Goal: Task Accomplishment & Management: Manage account settings

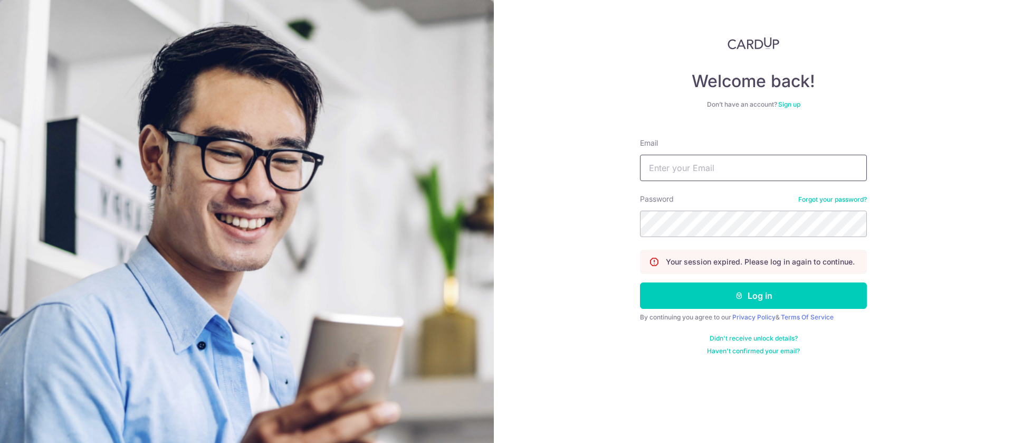
type input "[EMAIL_ADDRESS][DOMAIN_NAME]"
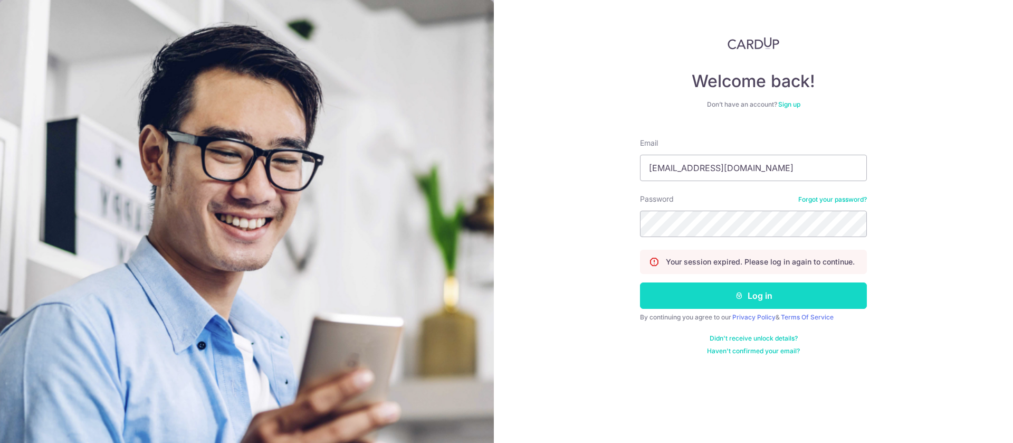
click at [753, 293] on button "Log in" at bounding box center [753, 295] width 227 height 26
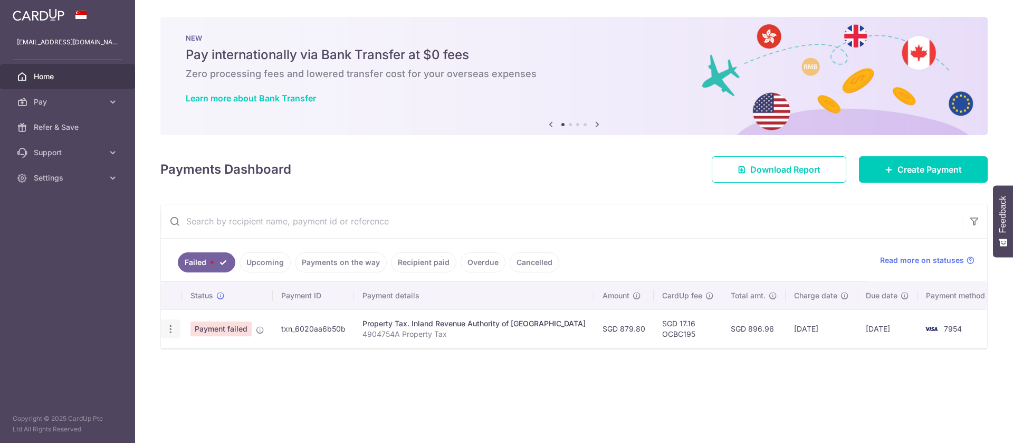
click at [170, 330] on icon "button" at bounding box center [170, 329] width 11 height 11
click at [213, 365] on link "Update payment" at bounding box center [217, 357] width 110 height 25
radio input "true"
type input "879.80"
type input "4904754A"
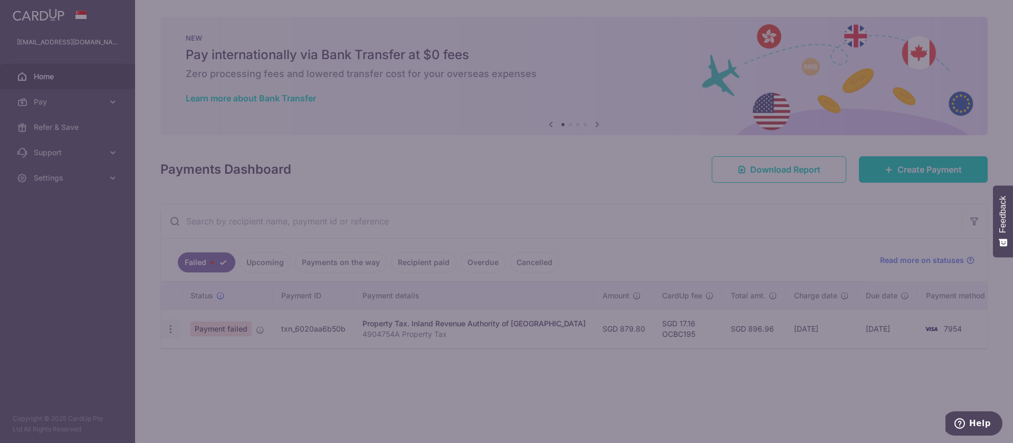
type input "OCBC195"
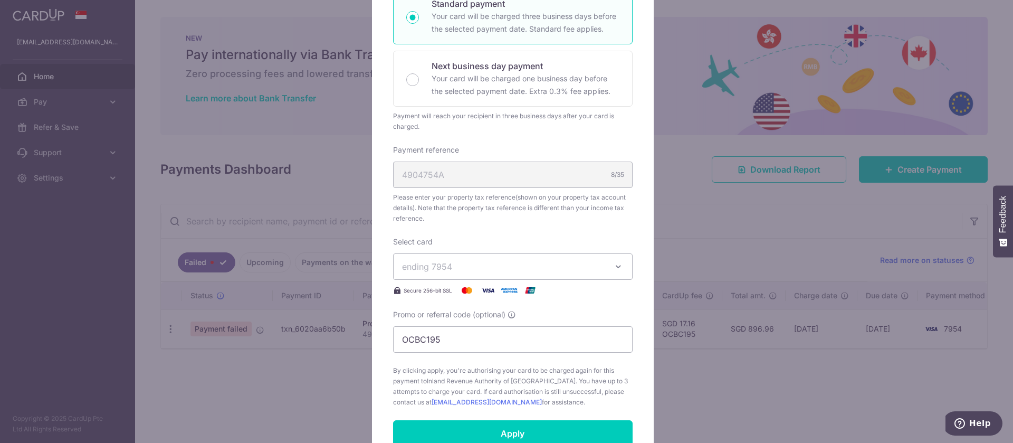
scroll to position [309, 0]
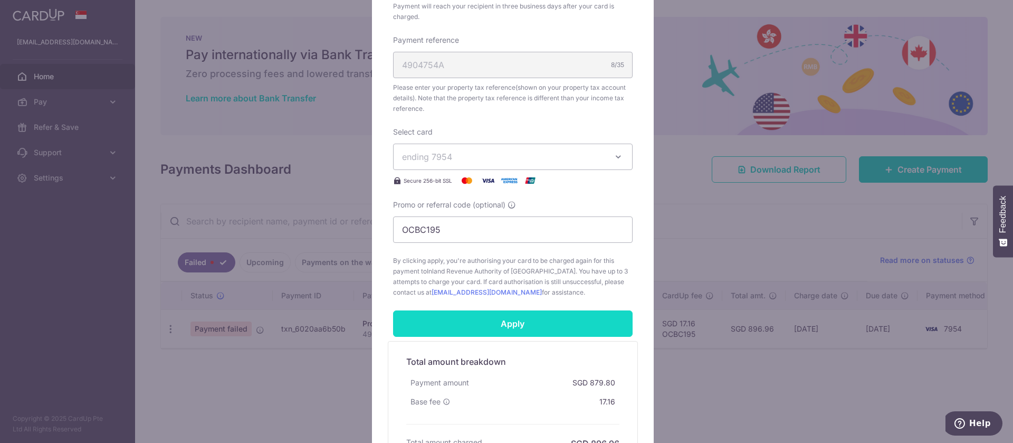
click at [503, 321] on input "Apply" at bounding box center [513, 323] width 240 height 26
